Goal: Task Accomplishment & Management: Manage account settings

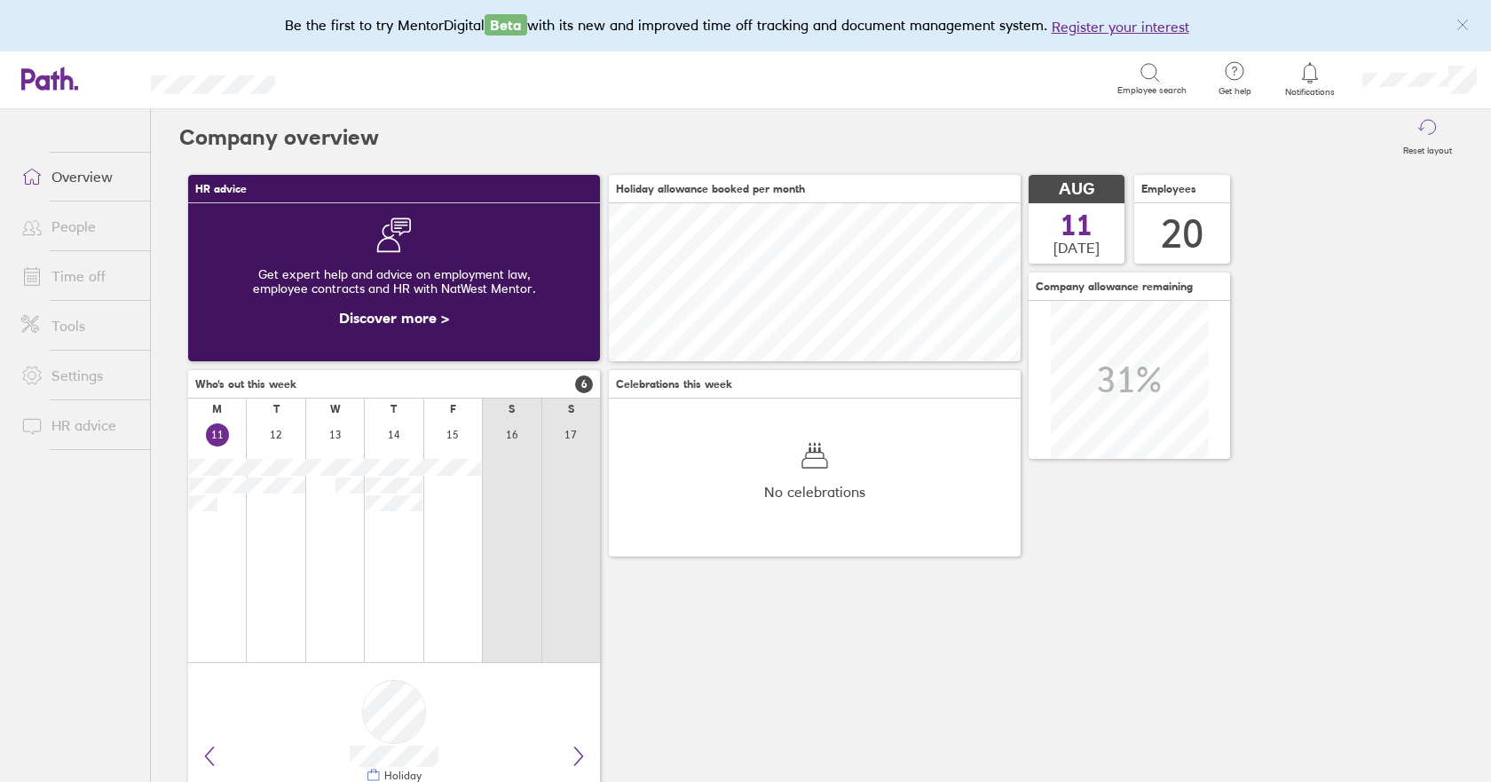
scroll to position [158, 412]
click at [90, 279] on link "Time off" at bounding box center [78, 275] width 143 height 35
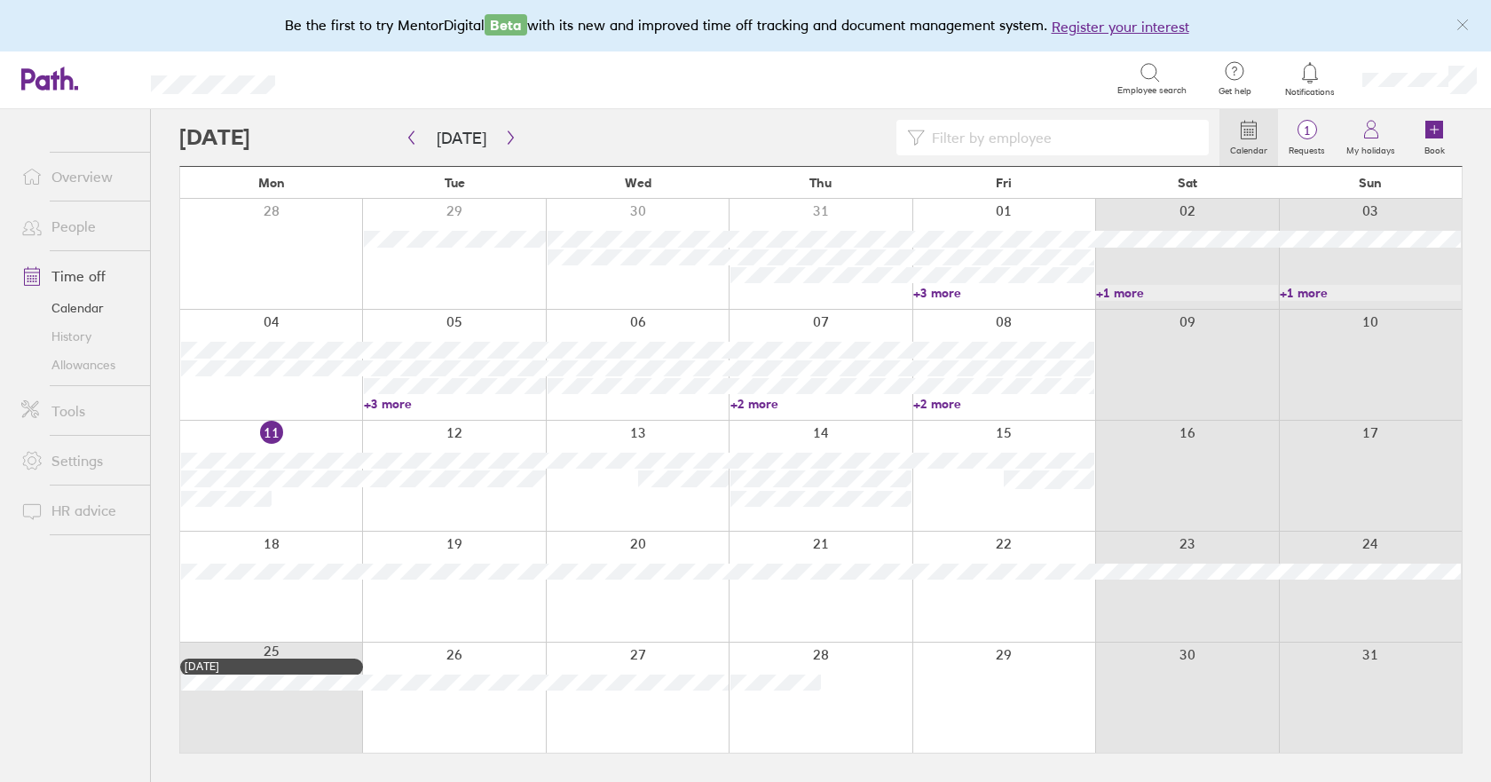
click at [401, 405] on link "+3 more" at bounding box center [454, 404] width 181 height 16
drag, startPoint x: 628, startPoint y: 408, endPoint x: 649, endPoint y: 403, distance: 21.1
click at [628, 408] on div at bounding box center [637, 365] width 183 height 110
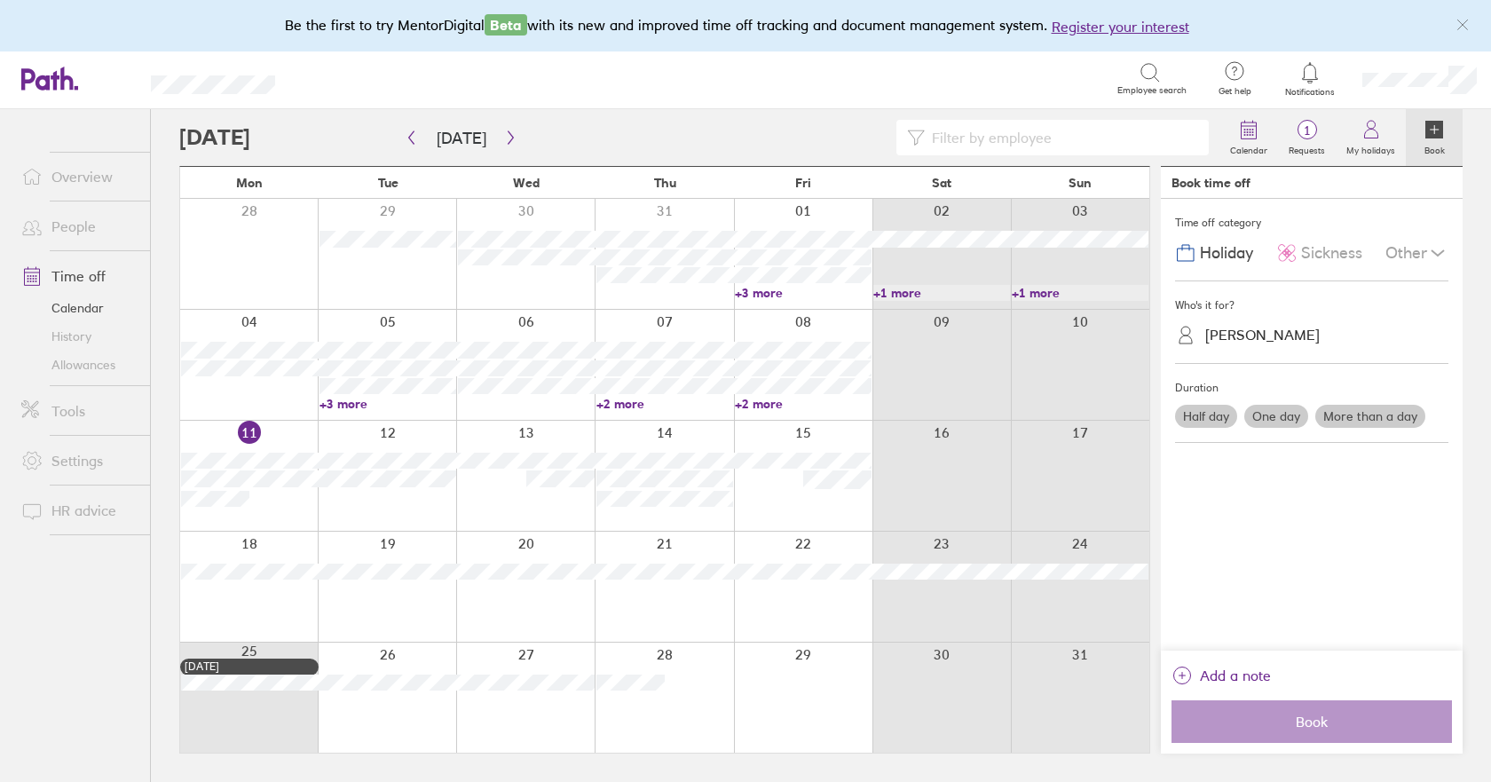
click at [347, 401] on link "+3 more" at bounding box center [387, 404] width 137 height 16
click at [637, 403] on link "+2 more" at bounding box center [664, 404] width 137 height 16
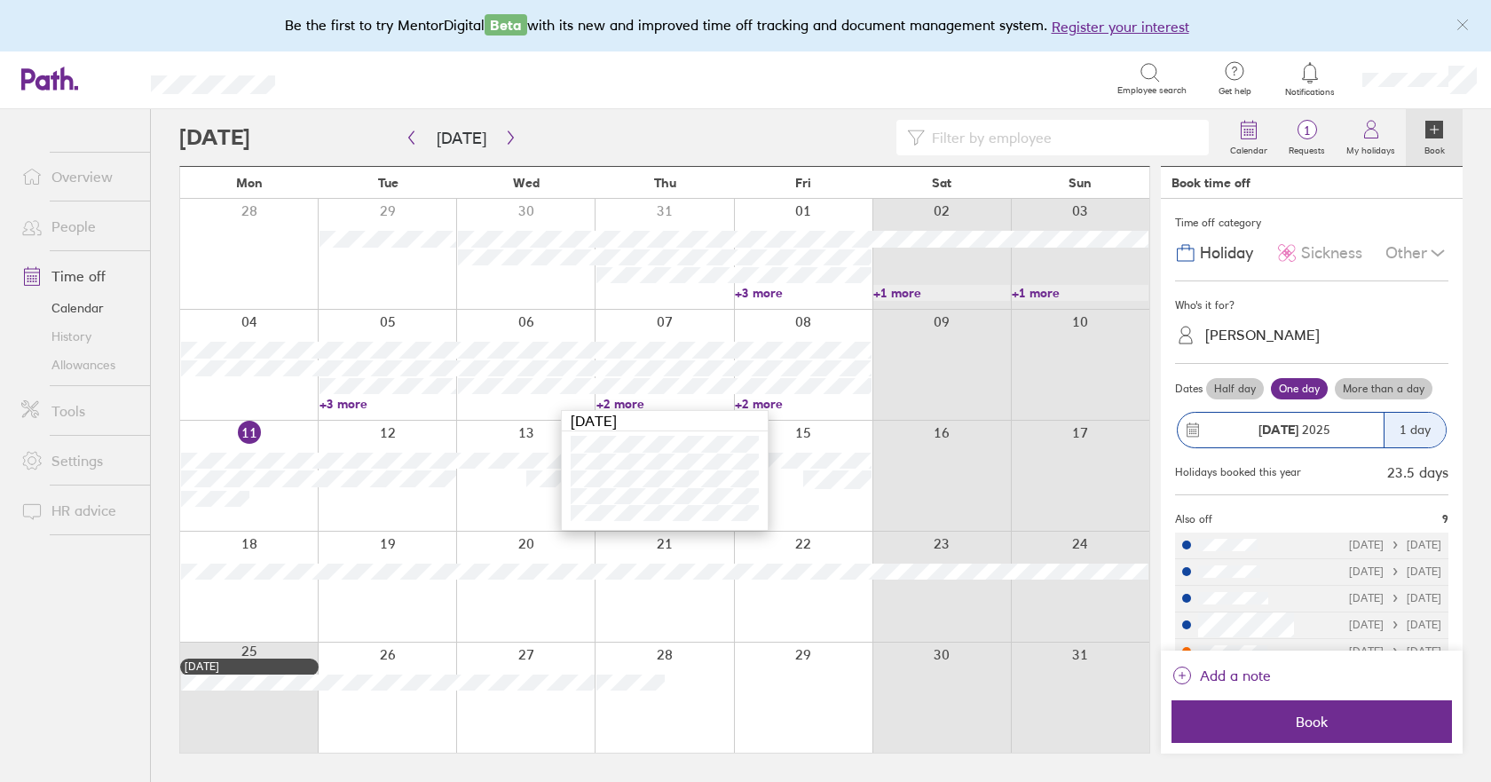
click at [524, 504] on div at bounding box center [525, 476] width 138 height 110
click at [507, 144] on icon "button" at bounding box center [510, 137] width 13 height 14
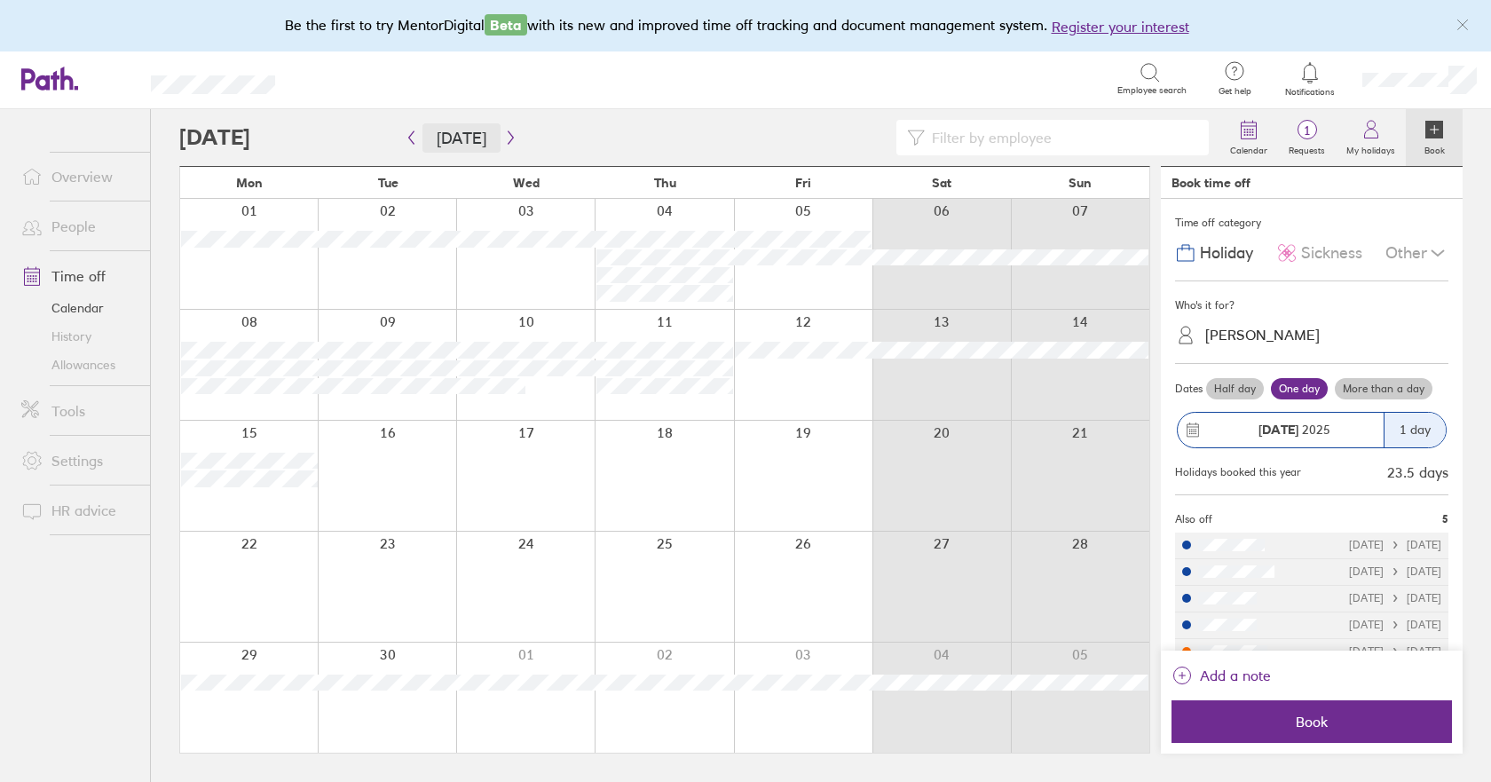
click at [492, 140] on button "[DATE]" at bounding box center [461, 137] width 78 height 29
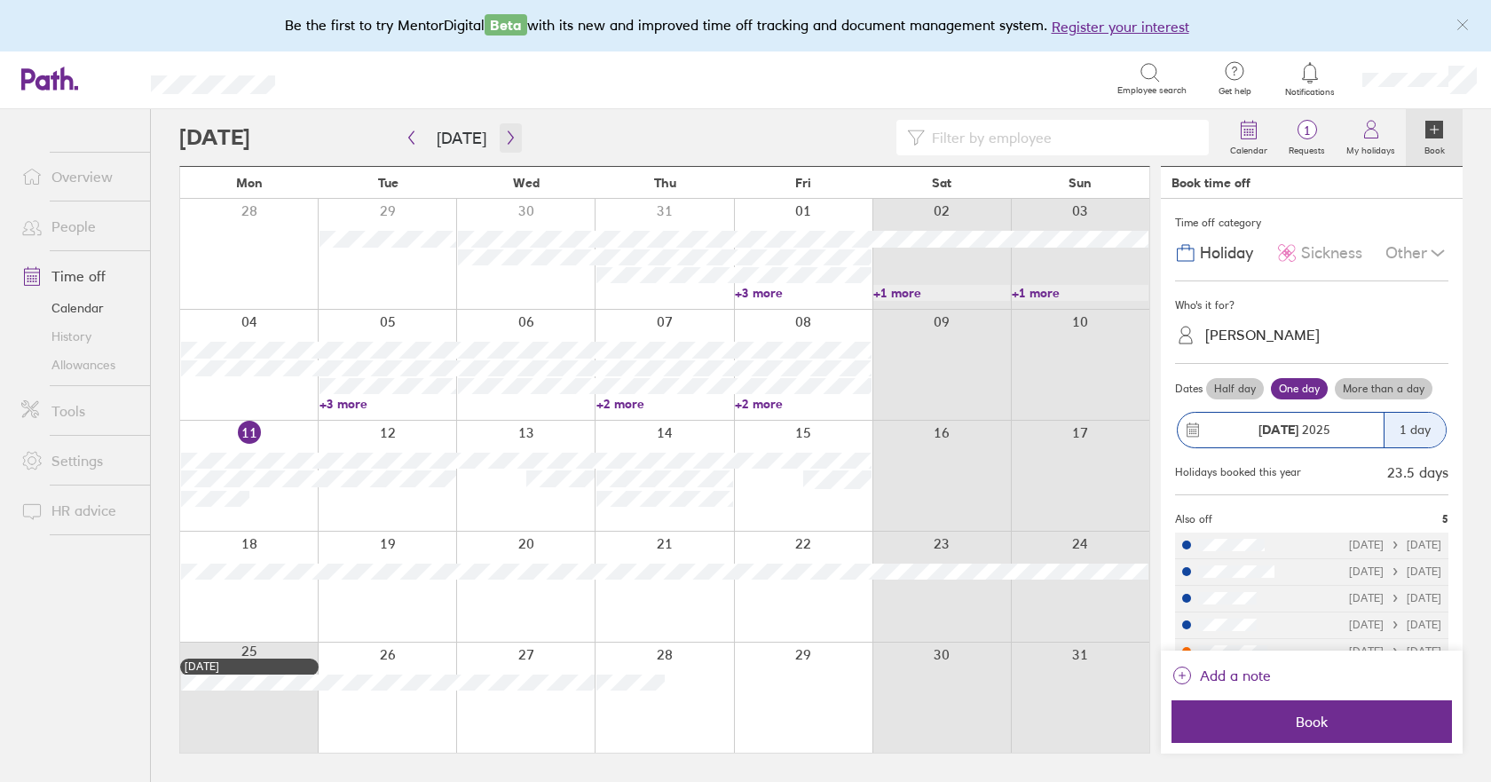
click at [506, 141] on icon "button" at bounding box center [510, 137] width 13 height 14
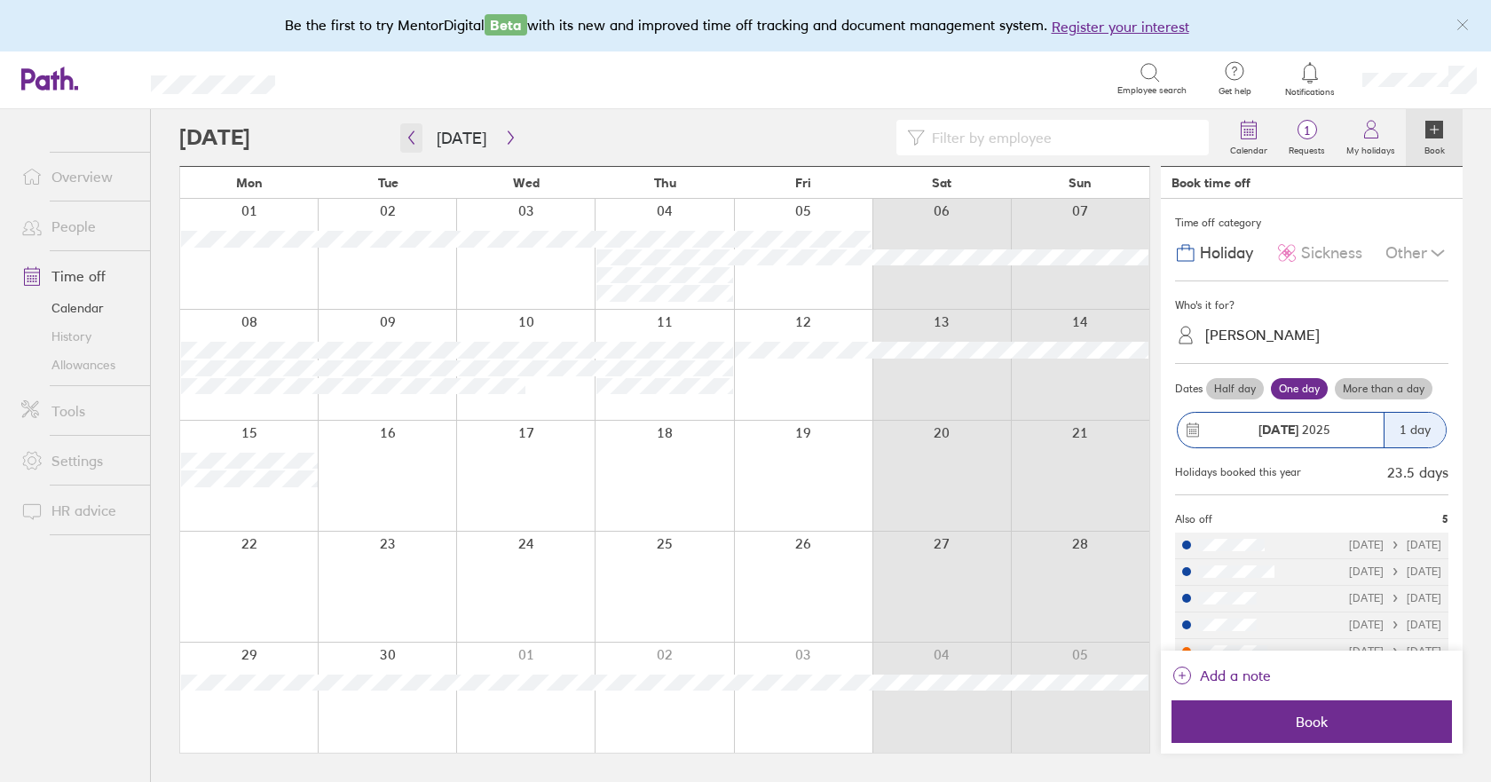
click at [413, 136] on icon "button" at bounding box center [411, 137] width 13 height 14
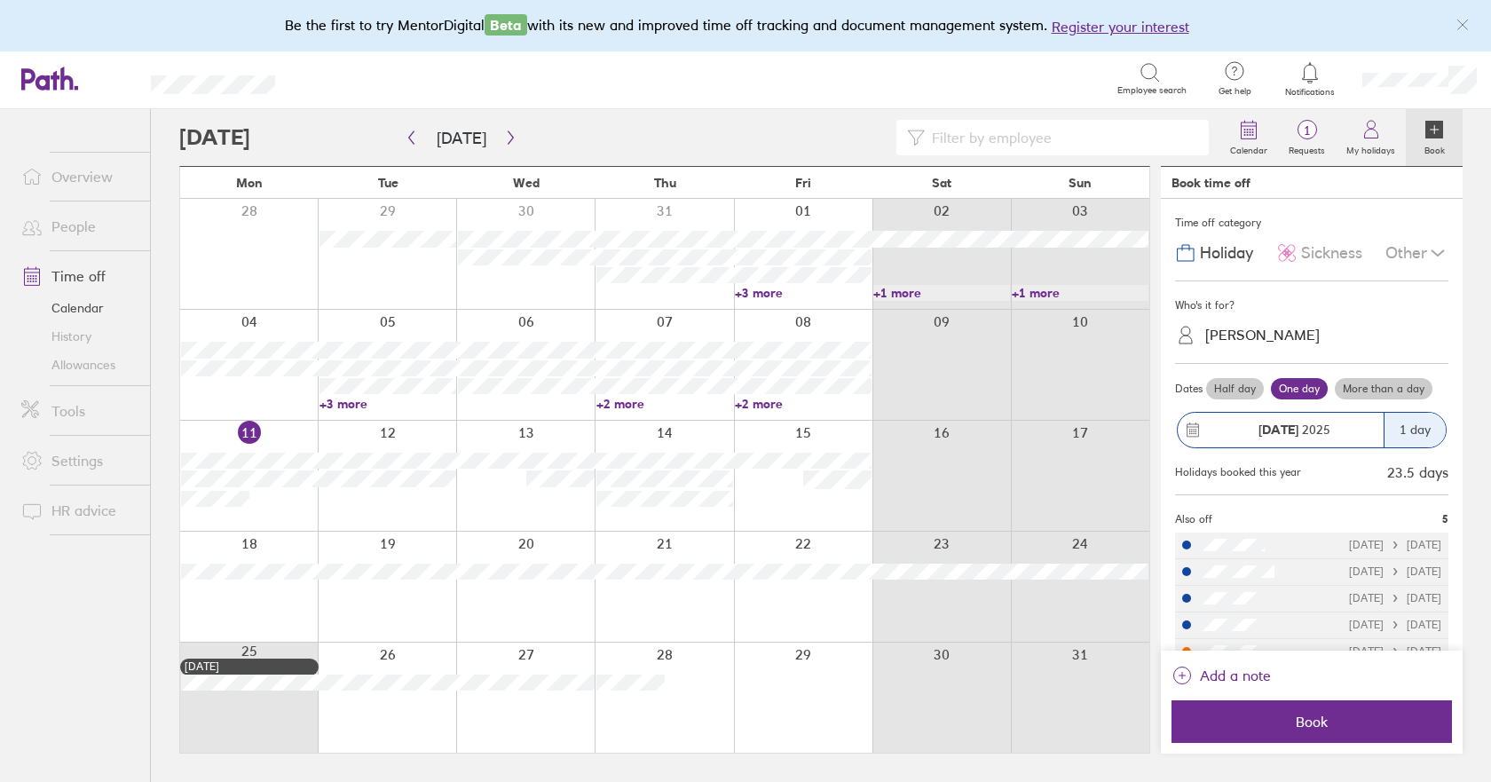
click at [768, 293] on link "+3 more" at bounding box center [803, 293] width 137 height 16
click at [355, 400] on link "+3 more" at bounding box center [387, 404] width 137 height 16
click at [358, 402] on link "+3 more" at bounding box center [387, 404] width 137 height 16
